Goal: Task Accomplishment & Management: Use online tool/utility

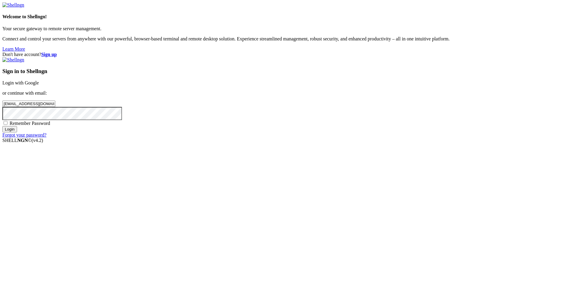
type input "[EMAIL_ADDRESS][DOMAIN_NAME]"
click at [50, 126] on span "Remember Password" at bounding box center [30, 122] width 41 height 5
click at [7, 125] on input "Remember Password" at bounding box center [6, 123] width 4 height 4
checkbox input "true"
click at [17, 132] on input "Login" at bounding box center [9, 129] width 15 height 6
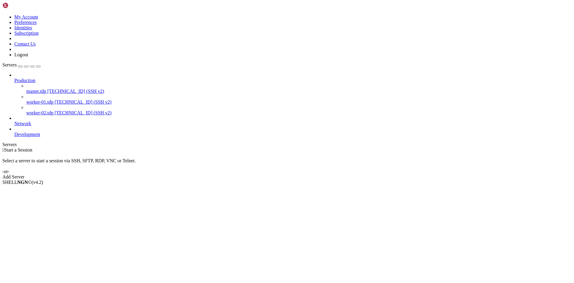
click at [54, 88] on span "[TECHNICAL_ID] (SSH v2)" at bounding box center [75, 90] width 57 height 5
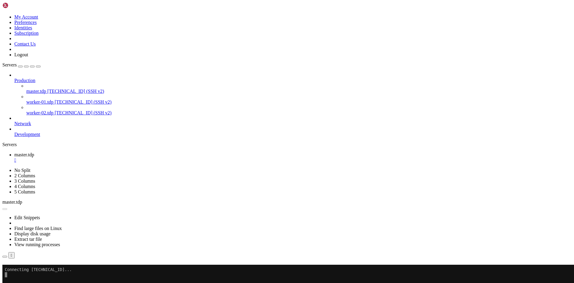
click at [23, 270] on link "Subscribe" at bounding box center [12, 272] width 20 height 5
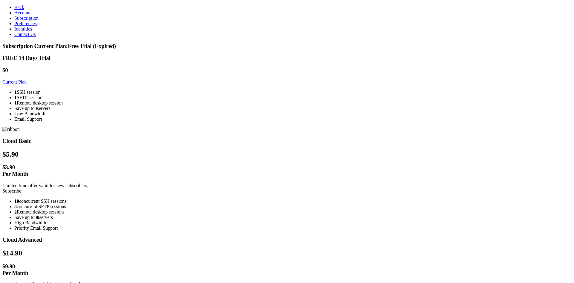
click at [27, 80] on link "Current Plan" at bounding box center [14, 81] width 24 height 5
click at [27, 79] on link "Current Plan" at bounding box center [14, 81] width 24 height 5
drag, startPoint x: 176, startPoint y: 112, endPoint x: 120, endPoint y: 89, distance: 60.9
click at [120, 89] on div "1 SSH session 1 SFTP session 1 Remote desktop session Save up to 3 servers Low …" at bounding box center [286, 105] width 569 height 32
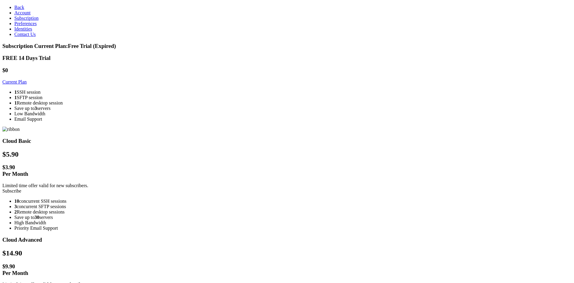
click at [145, 116] on li "Low Bandwidth" at bounding box center [292, 113] width 557 height 5
drag, startPoint x: 169, startPoint y: 121, endPoint x: 117, endPoint y: 119, distance: 52.0
click at [117, 119] on div "1 SSH session 1 SFTP session 1 Remote desktop session Save up to 3 servers Low …" at bounding box center [286, 105] width 569 height 32
click at [157, 122] on div "1 SSH session 1 SFTP session 1 Remote desktop session Save up to 3 servers Low …" at bounding box center [286, 105] width 569 height 32
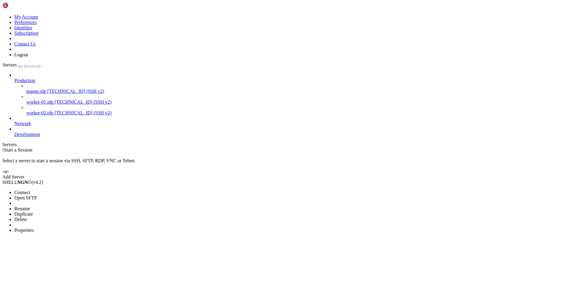
click at [69, 227] on li "Properties" at bounding box center [41, 229] width 54 height 5
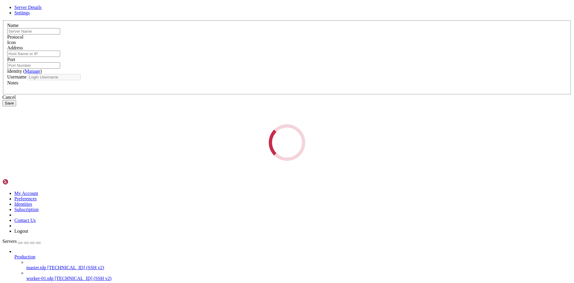
type input "master.tdp"
type input "[TECHNICAL_ID]"
type input "39797"
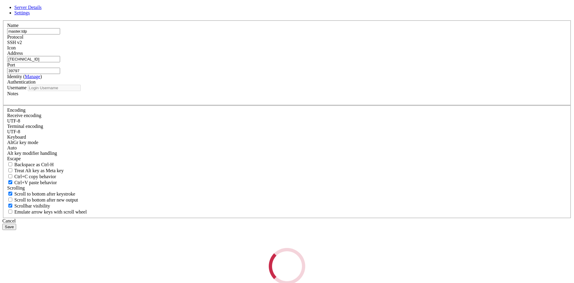
type input "devadmin"
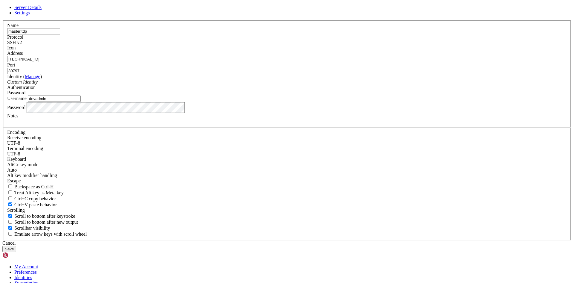
click at [259, 16] on header "Server Details Settings" at bounding box center [286, 10] width 569 height 11
click at [30, 15] on link "Settings" at bounding box center [22, 12] width 16 height 5
click at [42, 10] on span "Server Details" at bounding box center [27, 7] width 27 height 5
click at [328, 240] on div "Cancel" at bounding box center [286, 242] width 569 height 5
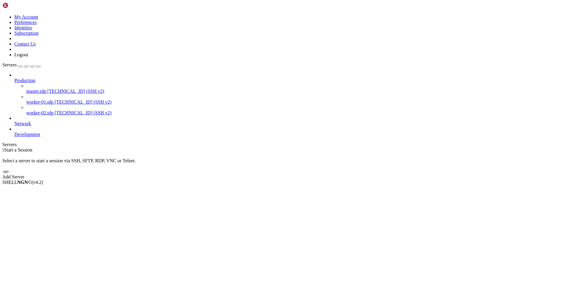
click at [2, 14] on link at bounding box center [2, 14] width 0 height 0
click at [28, 57] on link "Logout" at bounding box center [21, 54] width 14 height 5
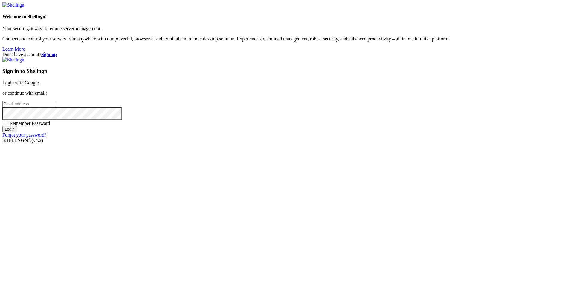
click at [558, 52] on div "Don't have account? Sign up" at bounding box center [286, 54] width 569 height 5
click at [57, 52] on strong "Sign up" at bounding box center [49, 54] width 16 height 5
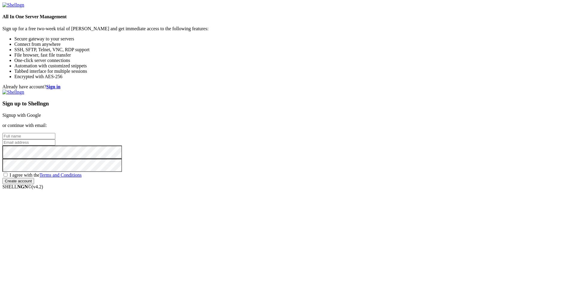
click at [362, 131] on div "Sign up to Shellngn Signup with Google or continue with email: I agree with the…" at bounding box center [286, 136] width 569 height 94
click at [55, 133] on input "text" at bounding box center [28, 136] width 53 height 6
type input "[PERSON_NAME]"
type input "[EMAIL_ADDRESS][DOMAIN_NAME]"
click at [82, 177] on span "I agree with the Terms and Conditions" at bounding box center [46, 174] width 72 height 5
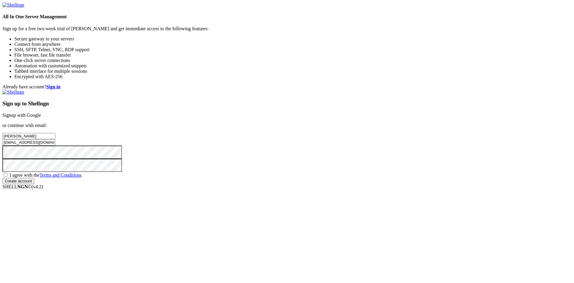
click at [7, 176] on input "I agree with the Terms and Conditions" at bounding box center [6, 174] width 4 height 4
checkbox input "true"
drag, startPoint x: 375, startPoint y: 141, endPoint x: 309, endPoint y: 138, distance: 66.4
click at [309, 138] on div "Already have account? Sign in Sign up to Shellngn Signup with Google or continu…" at bounding box center [286, 134] width 569 height 100
click at [34, 184] on input "Create account" at bounding box center [18, 181] width 32 height 6
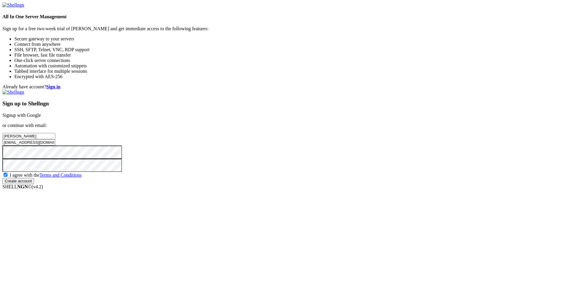
click at [509, 184] on div "Already have account? Sign in Sign up to Shellngn Signup with Google or continu…" at bounding box center [286, 134] width 569 height 100
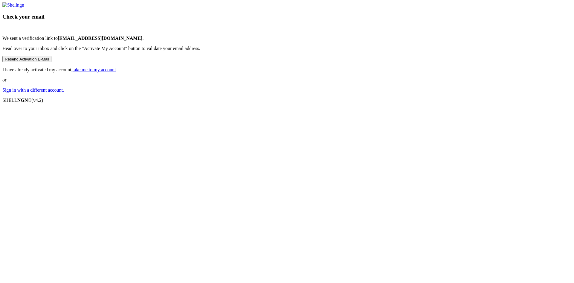
click at [116, 72] on link "take me to my account" at bounding box center [94, 69] width 43 height 5
click at [374, 93] on div "Check your email We sent a verification link to [EMAIL_ADDRESS][DOMAIN_NAME] . …" at bounding box center [286, 47] width 569 height 90
click at [116, 72] on link "take me to my account" at bounding box center [94, 69] width 43 height 5
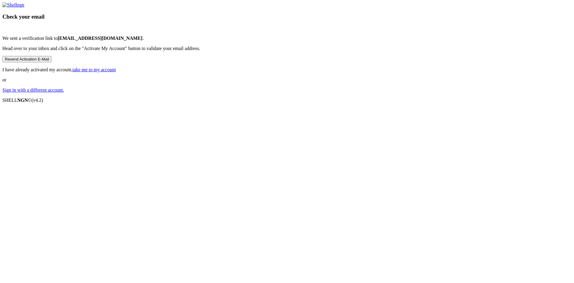
click at [116, 72] on link "take me to my account" at bounding box center [94, 69] width 43 height 5
click at [263, 72] on p "I have already activated my account, take me to my account" at bounding box center [286, 69] width 569 height 5
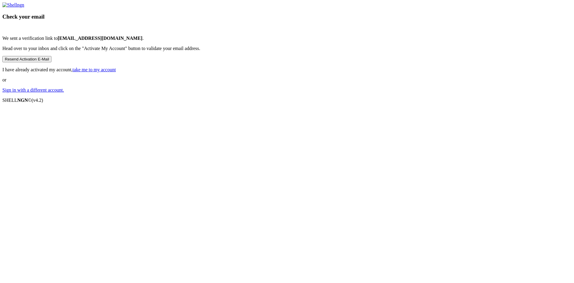
click at [64, 92] on link "Sign in with a different account." at bounding box center [33, 89] width 62 height 5
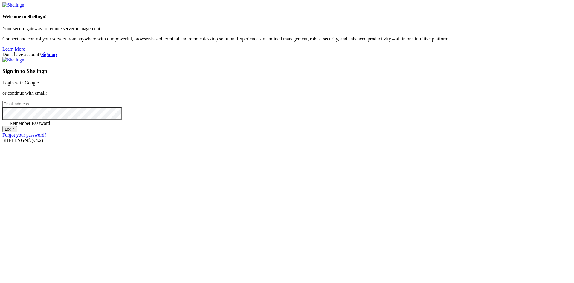
click at [55, 107] on input "email" at bounding box center [28, 103] width 53 height 6
paste input "[EMAIL_ADDRESS][DOMAIN_NAME]"
type input "[EMAIL_ADDRESS][DOMAIN_NAME]"
click at [330, 126] on div "Remember Password" at bounding box center [286, 123] width 569 height 6
click at [50, 126] on span "Remember Password" at bounding box center [30, 122] width 41 height 5
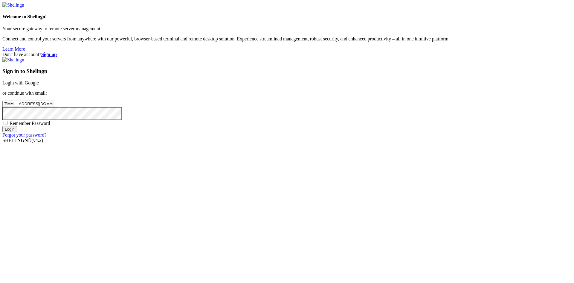
click at [7, 125] on input "Remember Password" at bounding box center [6, 123] width 4 height 4
checkbox input "true"
click at [17, 132] on input "Login" at bounding box center [9, 129] width 15 height 6
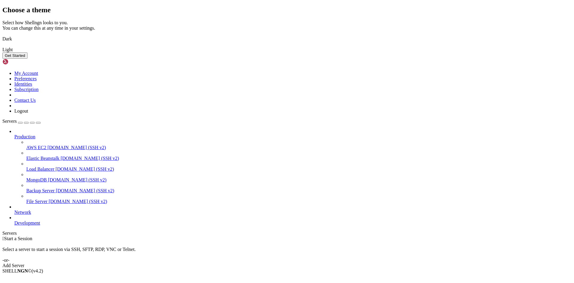
click at [2, 35] on img at bounding box center [2, 35] width 0 height 0
click at [28, 59] on button "Get Started" at bounding box center [14, 55] width 25 height 6
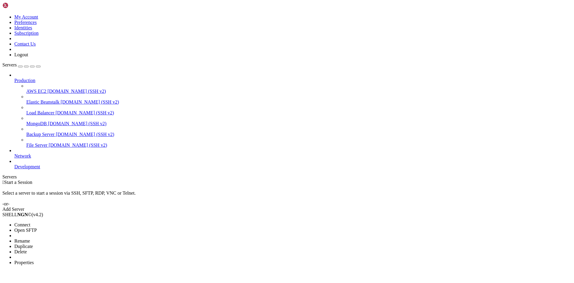
click at [69, 249] on li "Delete" at bounding box center [41, 251] width 54 height 5
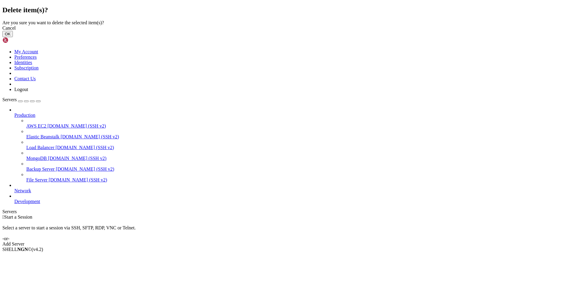
click at [13, 37] on button "OK" at bounding box center [7, 34] width 10 height 6
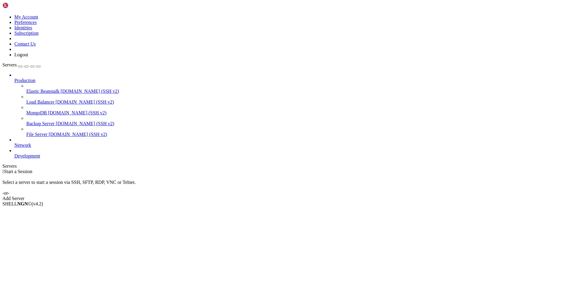
click at [61, 153] on link "Development" at bounding box center [292, 155] width 557 height 5
click at [14, 142] on icon at bounding box center [14, 142] width 0 height 0
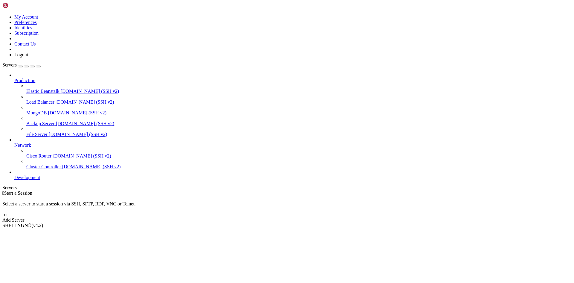
click at [14, 175] on icon at bounding box center [14, 175] width 0 height 0
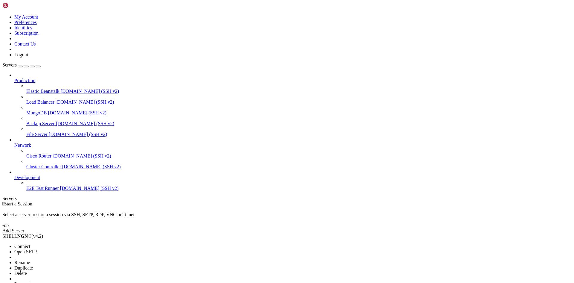
click at [69, 270] on li "Delete" at bounding box center [41, 272] width 54 height 5
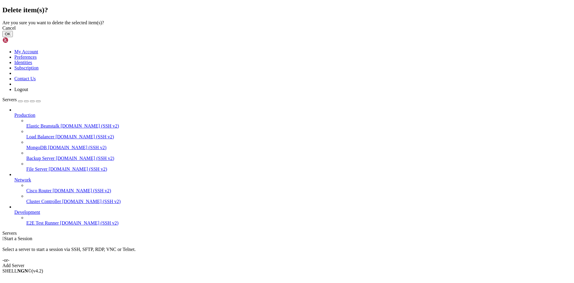
click at [13, 37] on button "OK" at bounding box center [7, 34] width 10 height 6
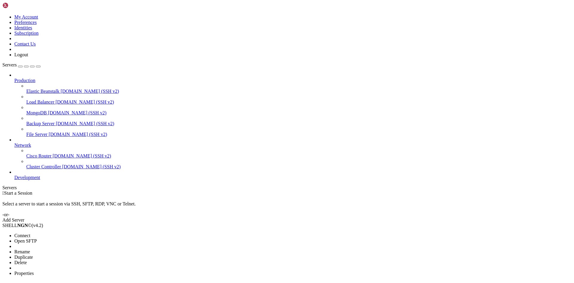
click at [69, 259] on li "Delete" at bounding box center [41, 261] width 54 height 5
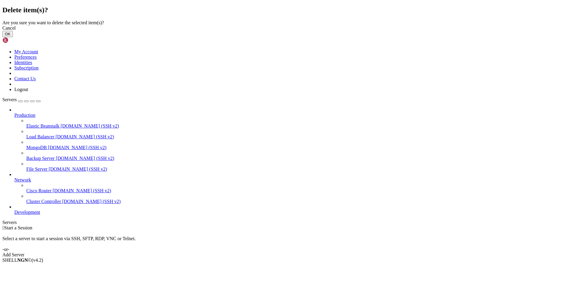
click at [13, 37] on button "OK" at bounding box center [7, 34] width 10 height 6
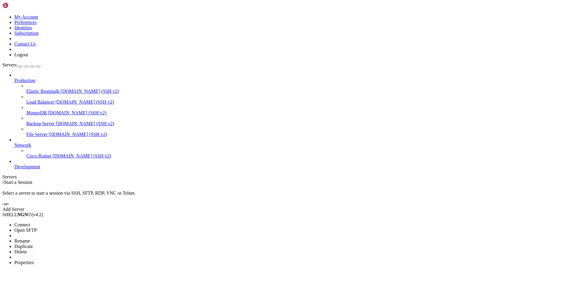
click at [34, 259] on span "Properties" at bounding box center [23, 261] width 19 height 5
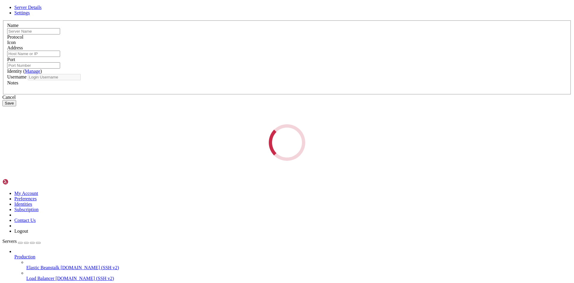
type input "Cisco Router"
type input "[DOMAIN_NAME]"
type input "22"
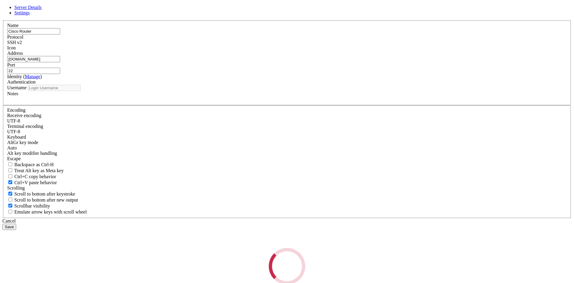
type input "root"
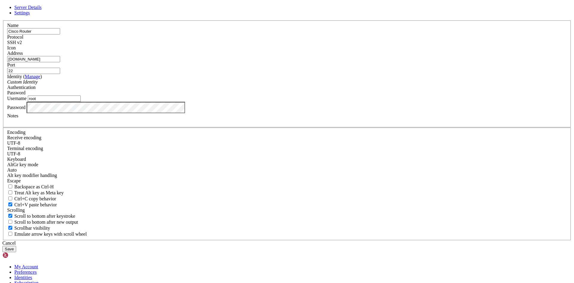
click at [317, 240] on div "Cancel" at bounding box center [286, 242] width 569 height 5
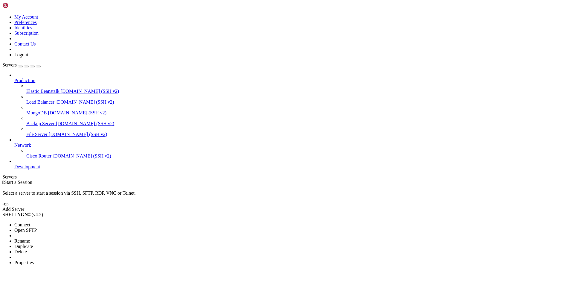
click at [69, 249] on li "Delete" at bounding box center [41, 251] width 54 height 5
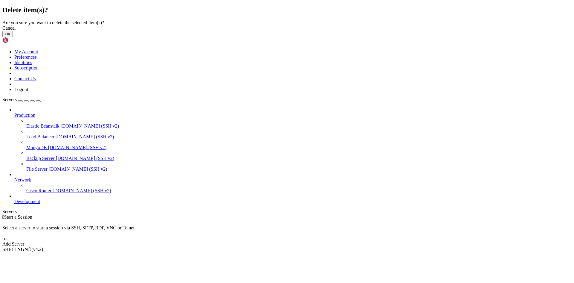
click at [13, 37] on button "OK" at bounding box center [7, 34] width 10 height 6
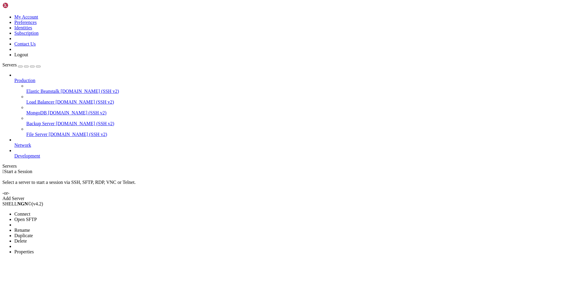
click at [64, 238] on li "Delete" at bounding box center [41, 240] width 54 height 5
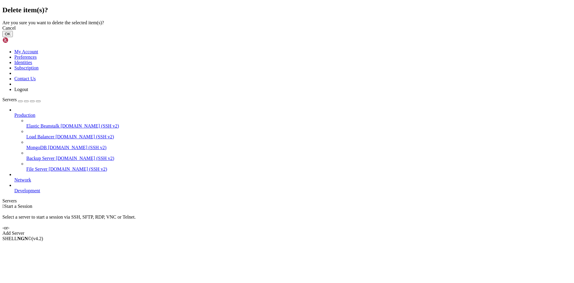
click at [13, 37] on button "OK" at bounding box center [7, 34] width 10 height 6
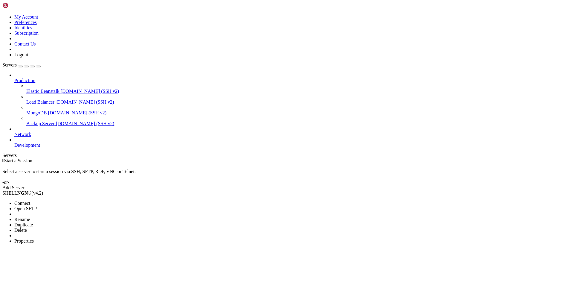
click at [69, 227] on li "Delete" at bounding box center [41, 229] width 54 height 5
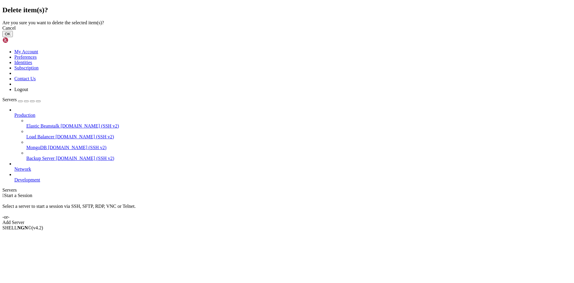
click at [382, 37] on div "Delete item(s)? Are you sure you want to delete the selected item(s)? Cancel OK" at bounding box center [286, 21] width 569 height 31
click at [13, 37] on button "OK" at bounding box center [7, 34] width 10 height 6
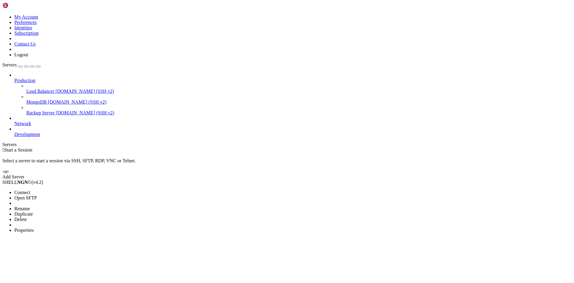
click at [69, 216] on li "Delete" at bounding box center [41, 218] width 54 height 5
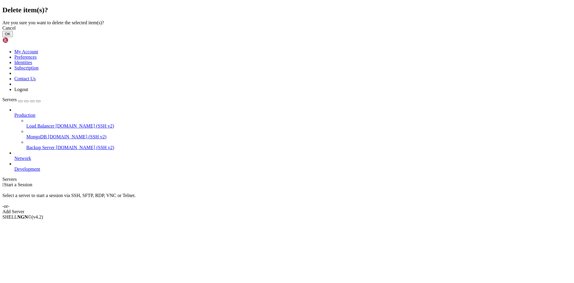
click at [13, 37] on button "OK" at bounding box center [7, 34] width 10 height 6
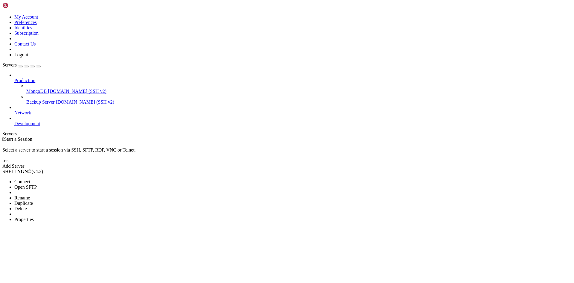
click at [69, 206] on li "Delete" at bounding box center [41, 208] width 54 height 5
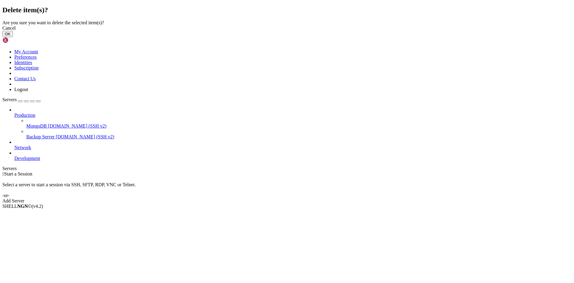
click at [13, 37] on button "OK" at bounding box center [7, 34] width 10 height 6
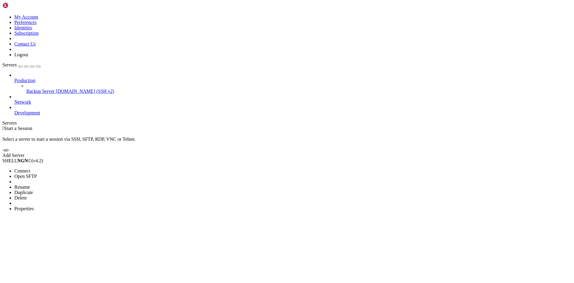
click at [62, 195] on li "Delete" at bounding box center [41, 197] width 54 height 5
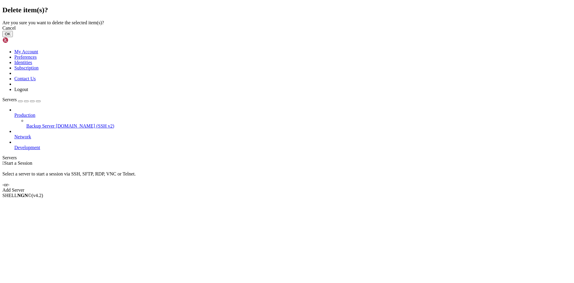
click at [13, 37] on button "OK" at bounding box center [7, 34] width 10 height 6
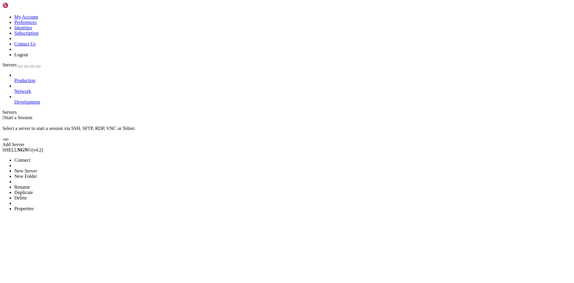
click at [37, 168] on span "New Server" at bounding box center [25, 170] width 23 height 5
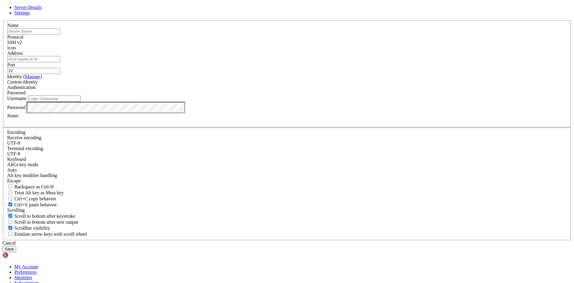
click at [60, 34] on input "text" at bounding box center [33, 31] width 53 height 6
type input "master.tdp"
drag, startPoint x: 330, startPoint y: 108, endPoint x: 302, endPoint y: 108, distance: 28.1
click at [302, 74] on div "Port 22" at bounding box center [287, 68] width 560 height 12
type input "39797"
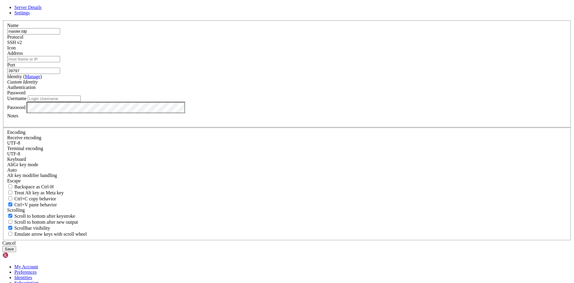
click at [60, 62] on input "Address" at bounding box center [33, 59] width 53 height 6
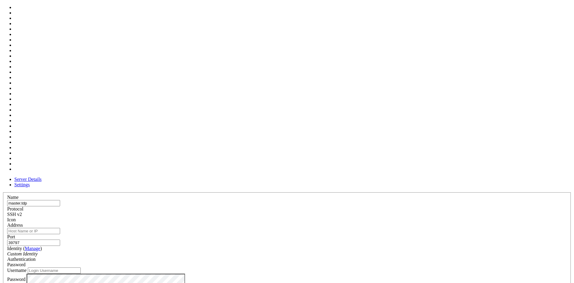
click at [364, 222] on div at bounding box center [287, 222] width 560 height 0
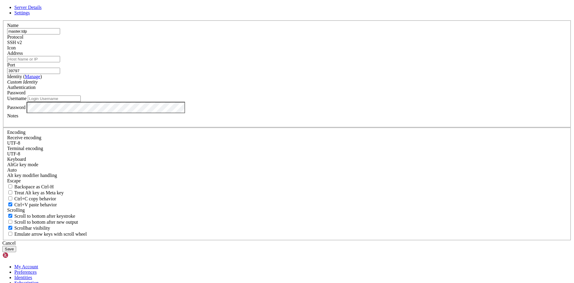
click at [358, 51] on div at bounding box center [287, 51] width 560 height 0
click at [60, 62] on input "Address" at bounding box center [33, 59] width 53 height 6
type input "[TECHNICAL_ID]"
click at [339, 95] on div "Password" at bounding box center [287, 92] width 560 height 5
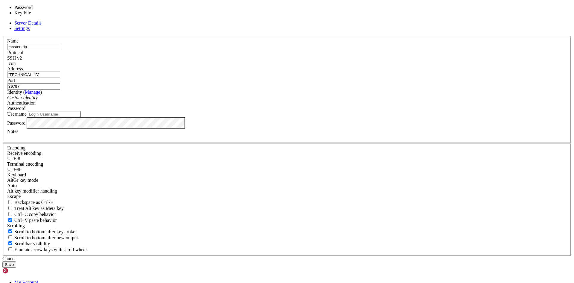
click at [339, 111] on div "Password" at bounding box center [287, 108] width 560 height 5
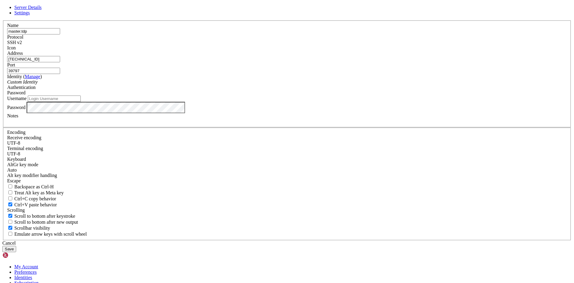
click at [81, 102] on input "Username" at bounding box center [54, 98] width 53 height 6
type input "devadmin"
click at [16, 245] on button "Save" at bounding box center [9, 248] width 14 height 6
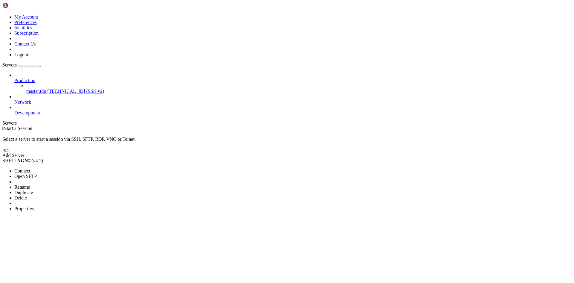
click at [69, 190] on li "Duplicate" at bounding box center [41, 192] width 54 height 5
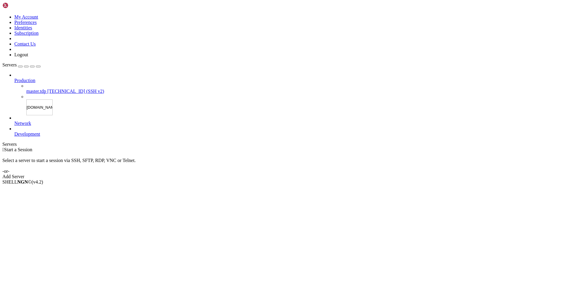
type input "worker-01.tdp"
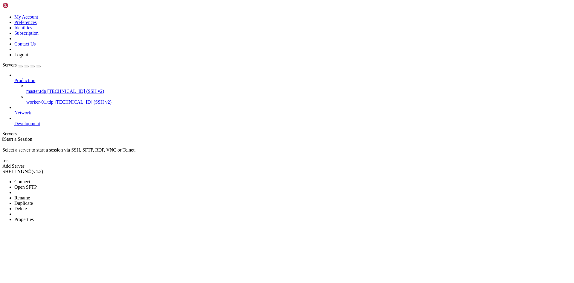
click at [69, 200] on li "Duplicate" at bounding box center [41, 202] width 54 height 5
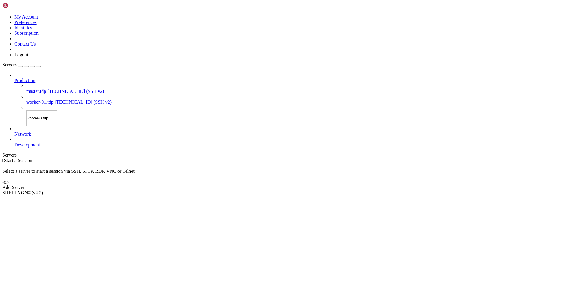
type input "worker-02.tdp"
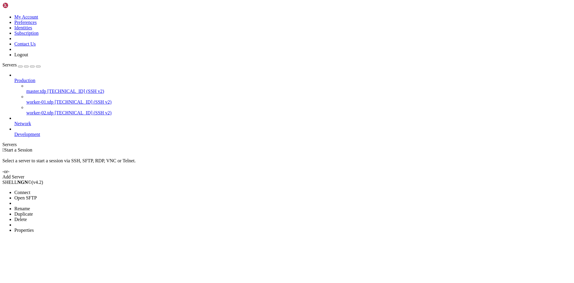
click at [69, 227] on li "Properties" at bounding box center [41, 229] width 54 height 5
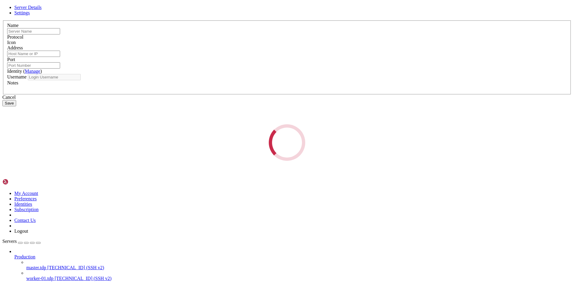
type input "worker-01.tdp"
type input "[TECHNICAL_ID]"
type input "39797"
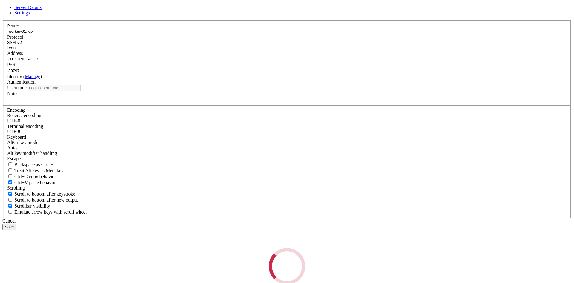
type input "devadmin"
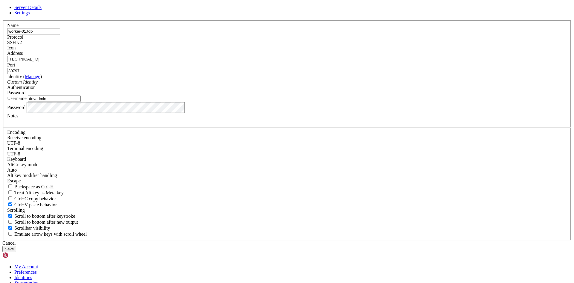
click at [60, 62] on input "[TECHNICAL_ID]" at bounding box center [33, 59] width 53 height 6
type input "[TECHNICAL_ID]"
click at [16, 245] on button "Save" at bounding box center [9, 248] width 14 height 6
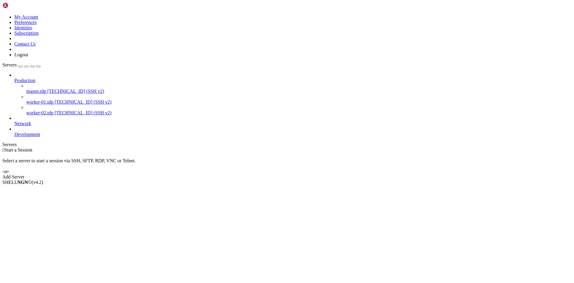
drag, startPoint x: 50, startPoint y: 86, endPoint x: 42, endPoint y: 82, distance: 9.5
click at [69, 227] on li "Properties" at bounding box center [41, 229] width 54 height 5
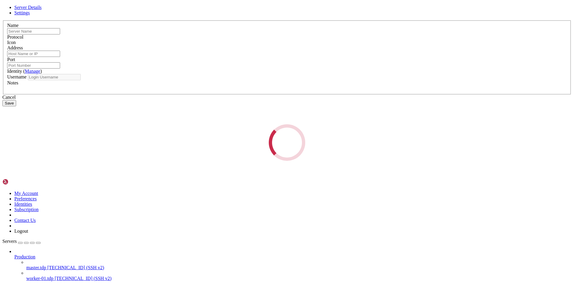
type input "worker-02.tdp"
type input "[TECHNICAL_ID]"
type input "39797"
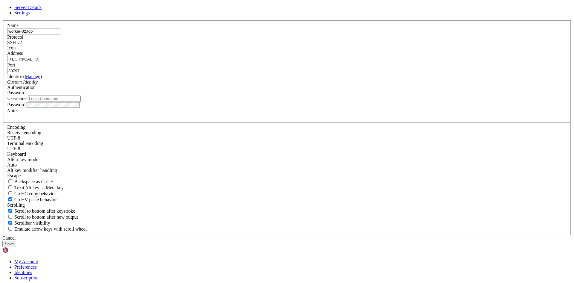
type input "devadmin"
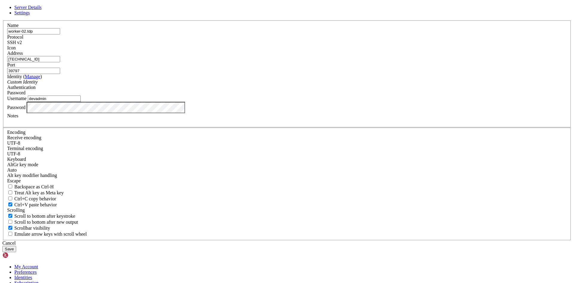
click at [60, 62] on input "[TECHNICAL_ID]" at bounding box center [33, 59] width 53 height 6
type input "[TECHNICAL_ID]"
click at [16, 245] on button "Save" at bounding box center [9, 248] width 14 height 6
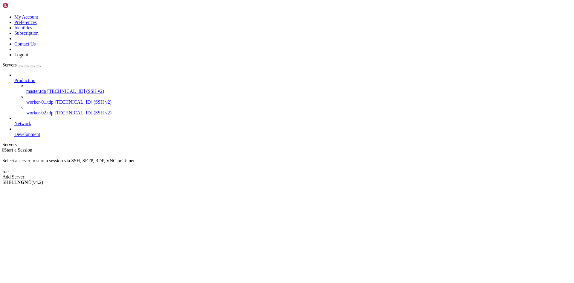
click at [26, 88] on icon at bounding box center [26, 88] width 0 height 0
click at [39, 88] on span "master.tdp" at bounding box center [36, 90] width 20 height 5
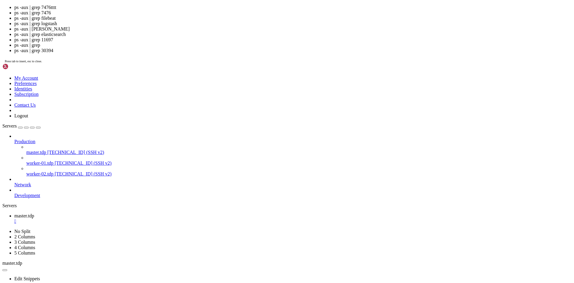
scroll to position [17, 0]
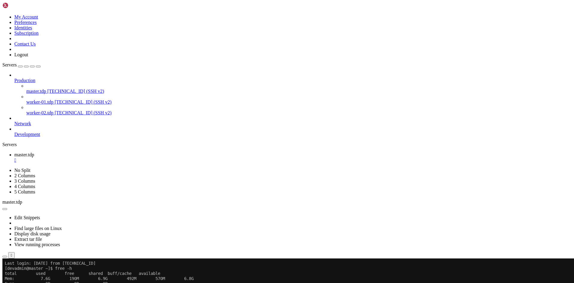
click at [109, 157] on div "" at bounding box center [292, 159] width 557 height 5
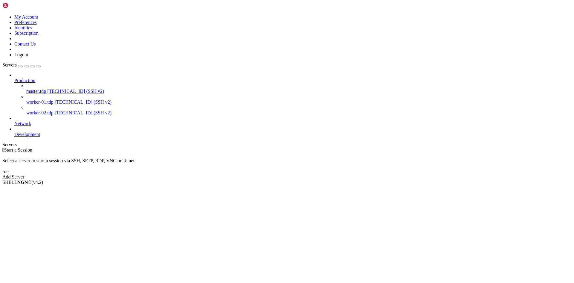
click at [55, 99] on span "[TECHNICAL_ID] (SSH v2)" at bounding box center [83, 101] width 57 height 5
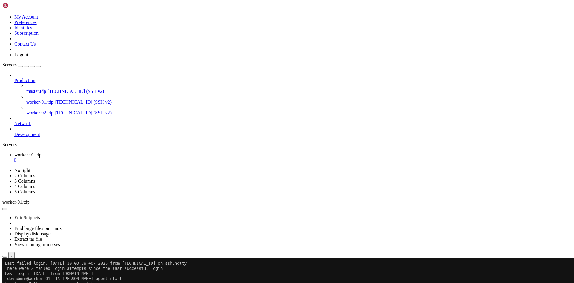
scroll to position [3, 1]
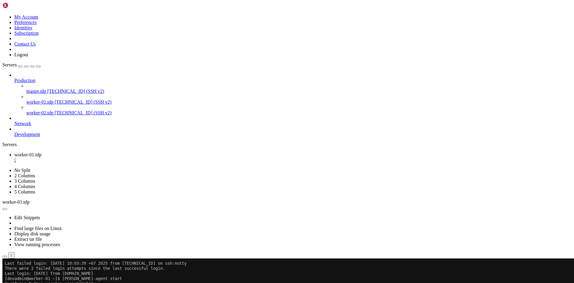
click at [116, 157] on div "" at bounding box center [292, 159] width 557 height 5
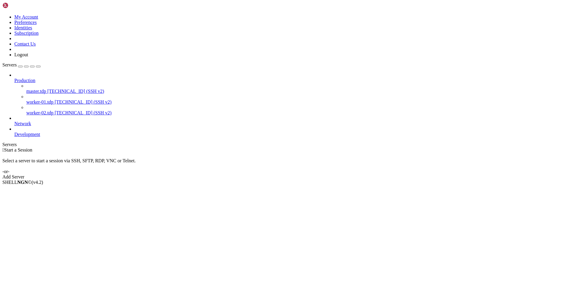
click at [45, 110] on span "worker-02.tdp" at bounding box center [39, 112] width 27 height 5
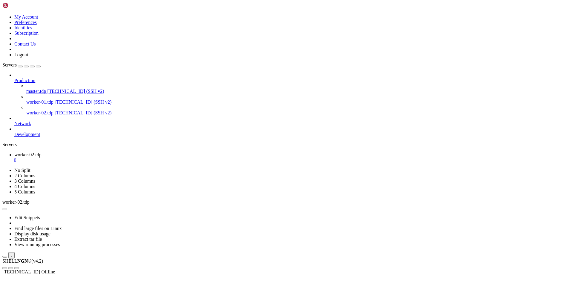
scroll to position [0, 0]
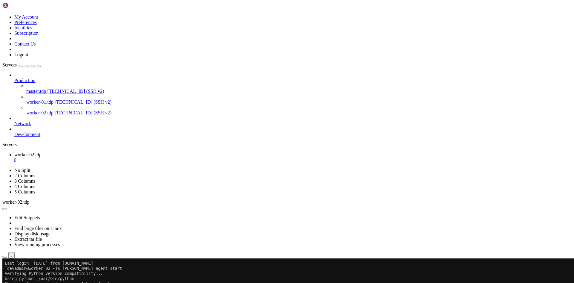
click at [117, 157] on div "" at bounding box center [292, 159] width 557 height 5
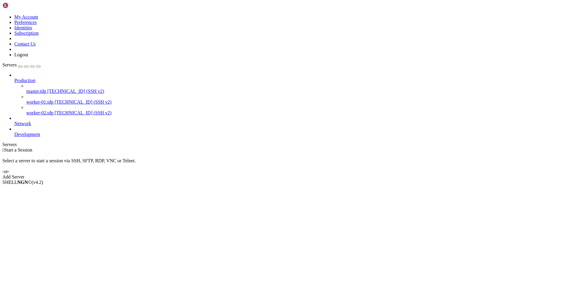
click at [30, 88] on span "master.tdp" at bounding box center [36, 90] width 20 height 5
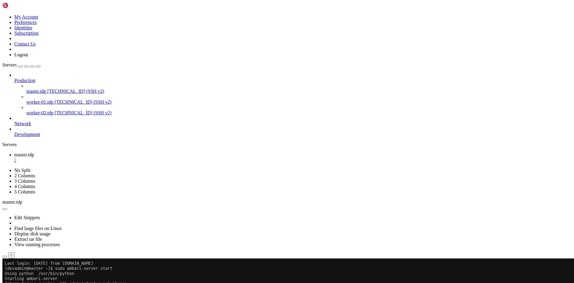
click at [112, 157] on div "" at bounding box center [292, 159] width 557 height 5
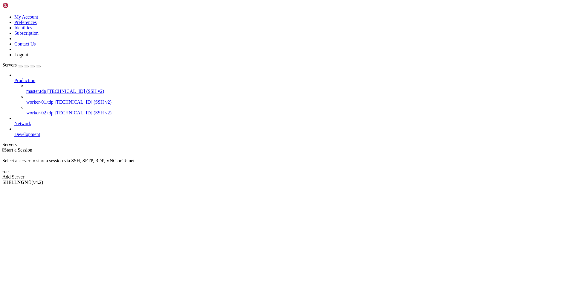
click at [39, 99] on span "worker-01.tdp" at bounding box center [39, 101] width 27 height 5
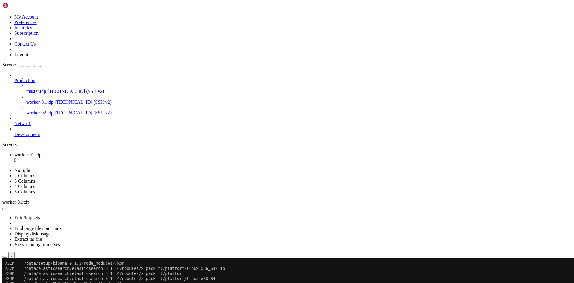
scroll to position [325853, 0]
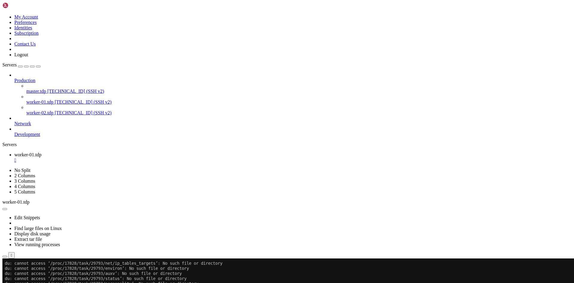
scroll to position [326356, 0]
click at [116, 157] on div "" at bounding box center [292, 159] width 557 height 5
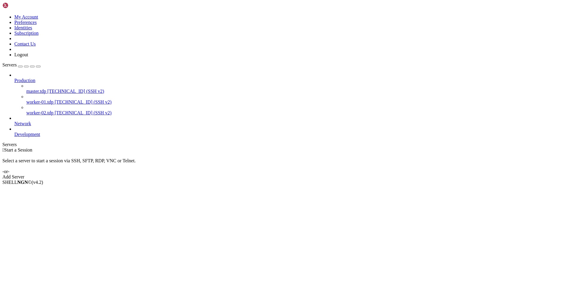
click at [44, 110] on span "worker-02.tdp" at bounding box center [39, 112] width 27 height 5
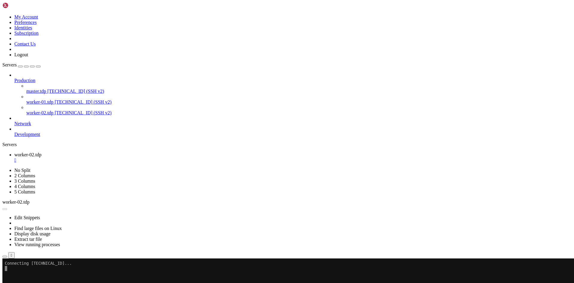
scroll to position [0, 0]
click at [116, 157] on div "" at bounding box center [292, 159] width 557 height 5
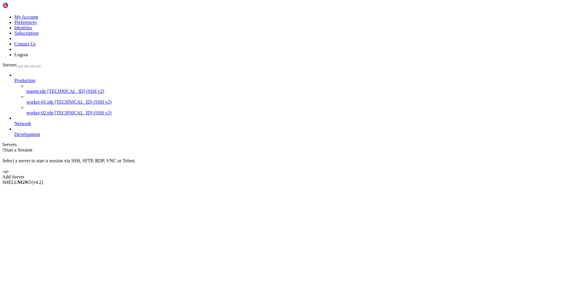
click at [35, 99] on span "worker-01.tdp" at bounding box center [39, 101] width 27 height 5
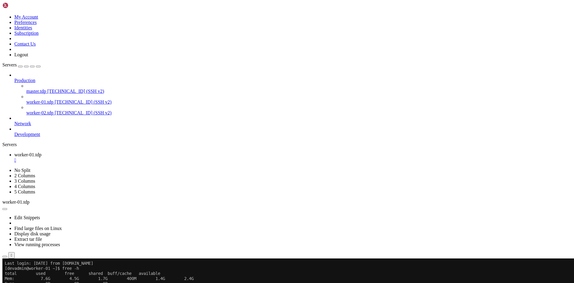
click at [116, 157] on div "" at bounding box center [292, 159] width 557 height 5
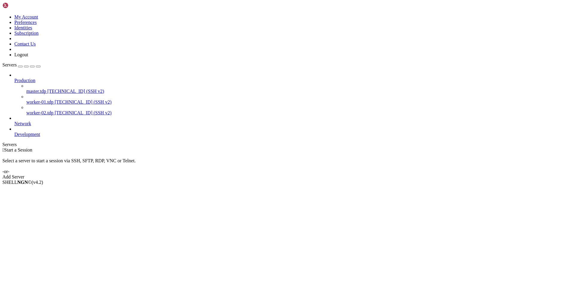
click at [46, 88] on span "master.tdp" at bounding box center [36, 90] width 20 height 5
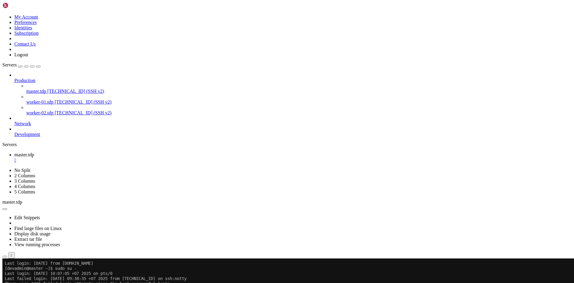
click at [111, 157] on div "" at bounding box center [292, 159] width 557 height 5
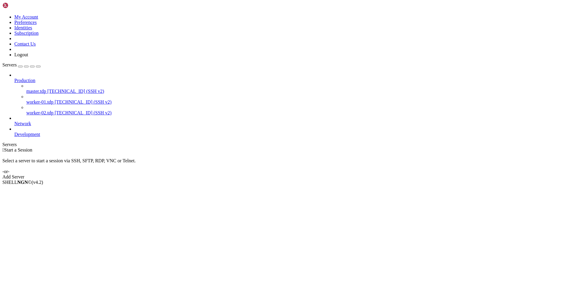
click at [50, 99] on link "worker-01.tdp [TECHNICAL_ID] (SSH v2)" at bounding box center [298, 101] width 545 height 5
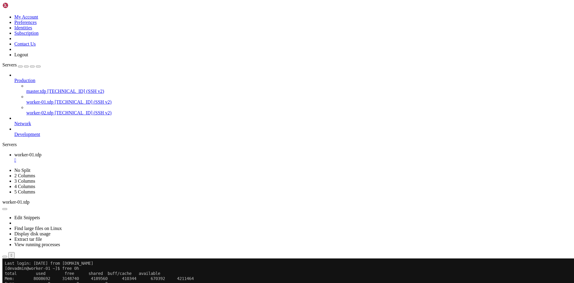
click at [117, 157] on div "" at bounding box center [292, 159] width 557 height 5
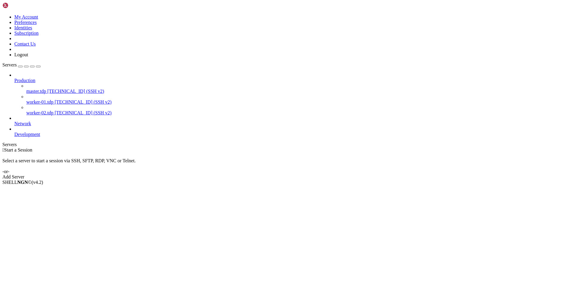
click at [55, 110] on span "[TECHNICAL_ID] (SSH v2)" at bounding box center [83, 112] width 57 height 5
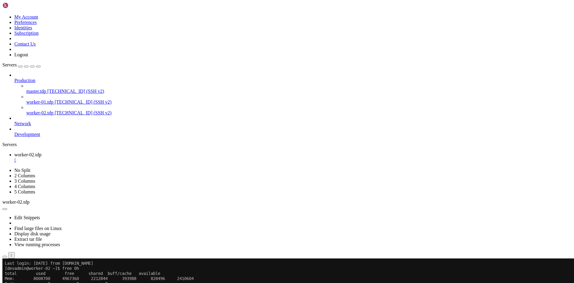
click at [118, 157] on div "" at bounding box center [292, 159] width 557 height 5
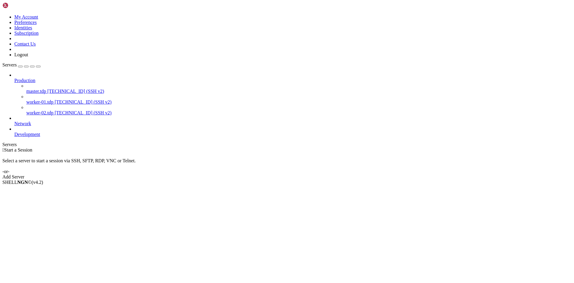
click at [42, 88] on link "master.tdp [TECHNICAL_ID] (SSH v2)" at bounding box center [298, 90] width 545 height 5
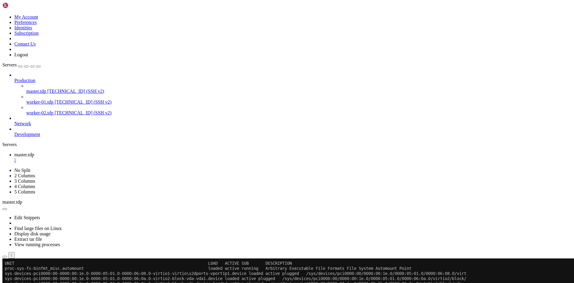
scroll to position [51, 0]
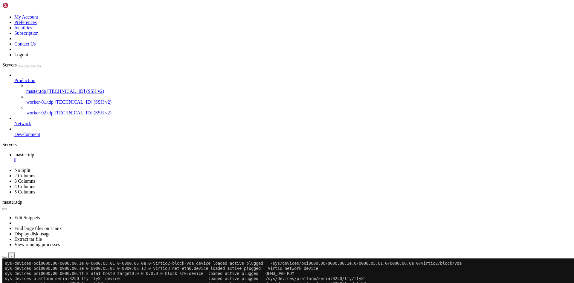
click at [112, 157] on div "" at bounding box center [292, 159] width 557 height 5
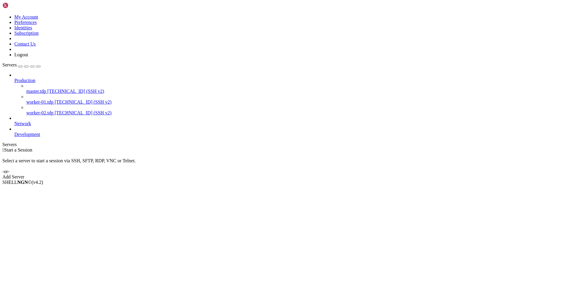
click at [41, 99] on span "worker-01.tdp" at bounding box center [39, 101] width 27 height 5
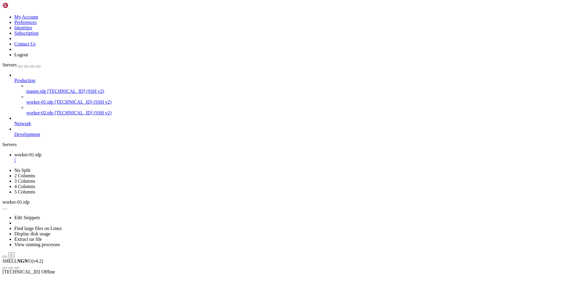
scroll to position [0, 0]
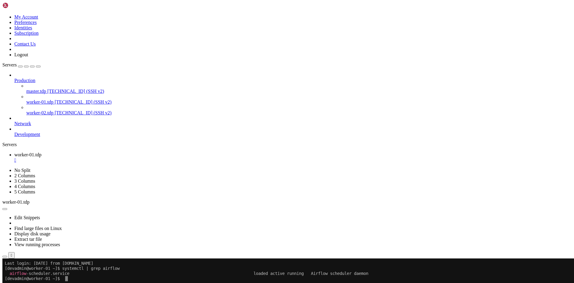
click at [55, 110] on span "[TECHNICAL_ID] (SSH v2)" at bounding box center [83, 112] width 57 height 5
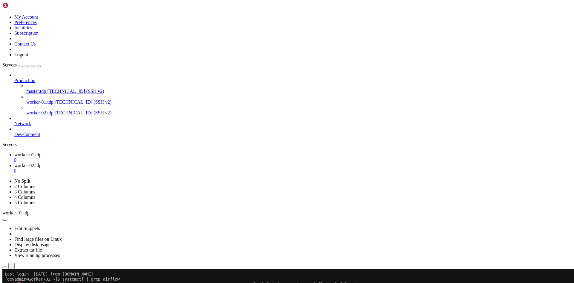
click at [117, 157] on div "" at bounding box center [292, 159] width 557 height 5
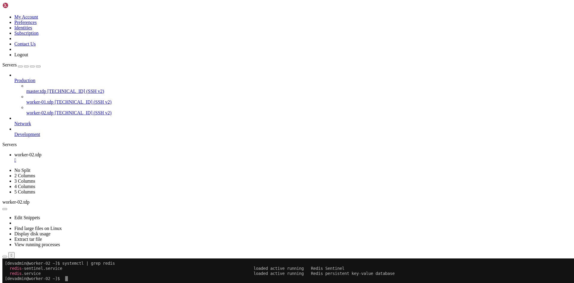
click at [117, 157] on div "" at bounding box center [292, 159] width 557 height 5
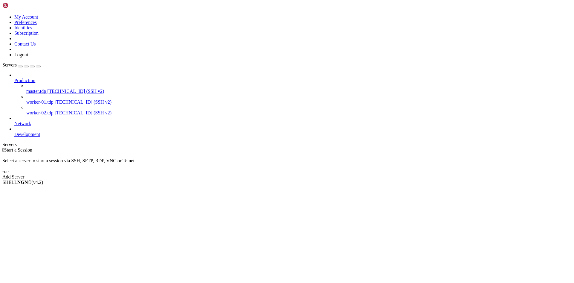
click at [55, 99] on span "[TECHNICAL_ID] (SSH v2)" at bounding box center [83, 101] width 57 height 5
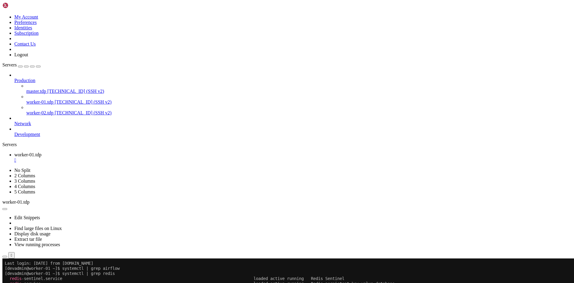
click at [115, 157] on div "" at bounding box center [292, 159] width 557 height 5
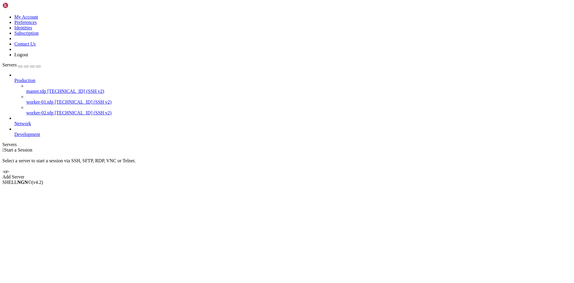
click at [47, 88] on span "[TECHNICAL_ID] (SSH v2)" at bounding box center [75, 90] width 57 height 5
